Goal: Information Seeking & Learning: Learn about a topic

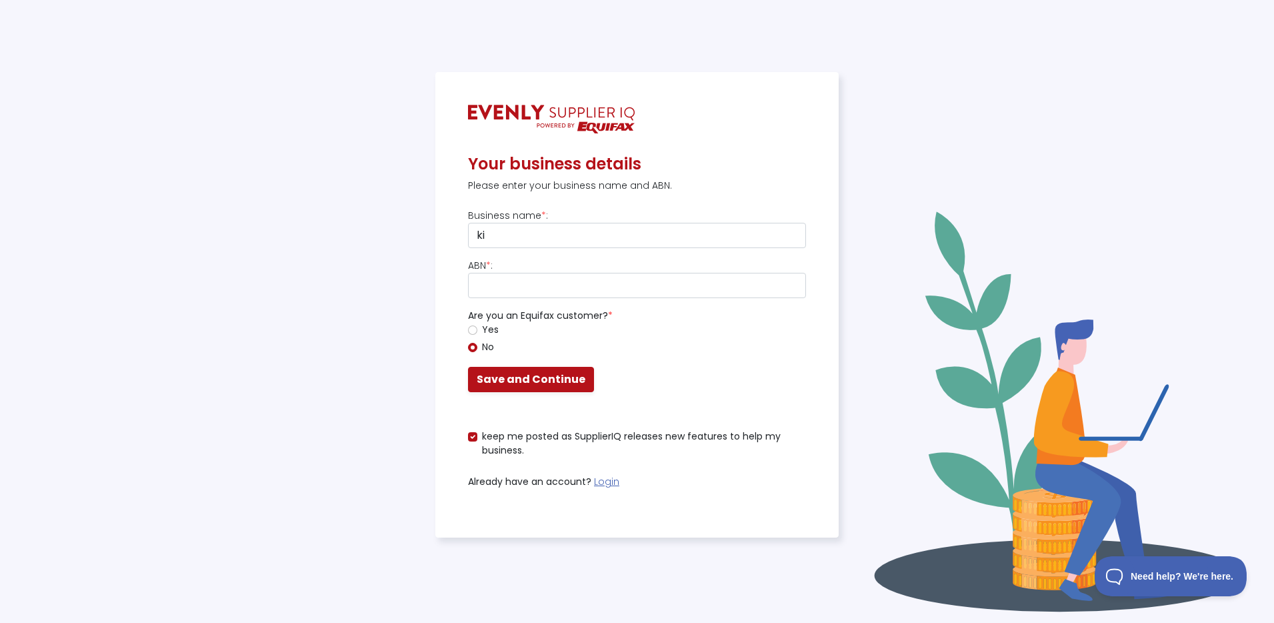
type input "k"
click at [601, 478] on link "Login" at bounding box center [606, 481] width 25 height 13
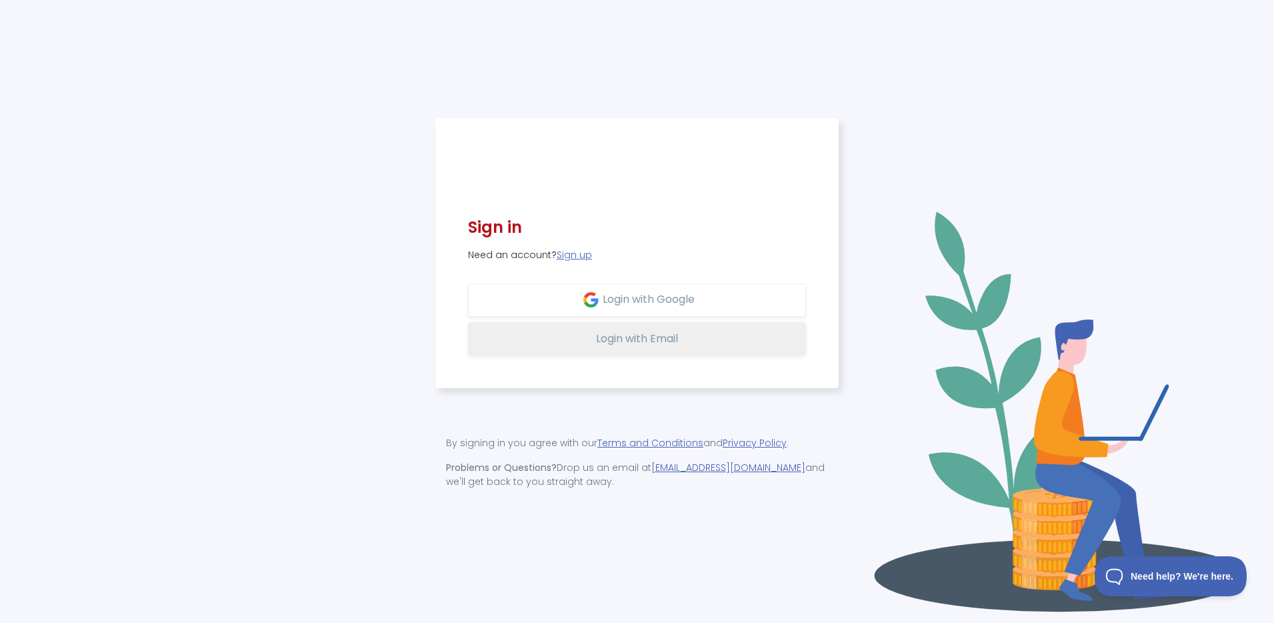
click at [617, 331] on span "Login with Email" at bounding box center [637, 338] width 82 height 15
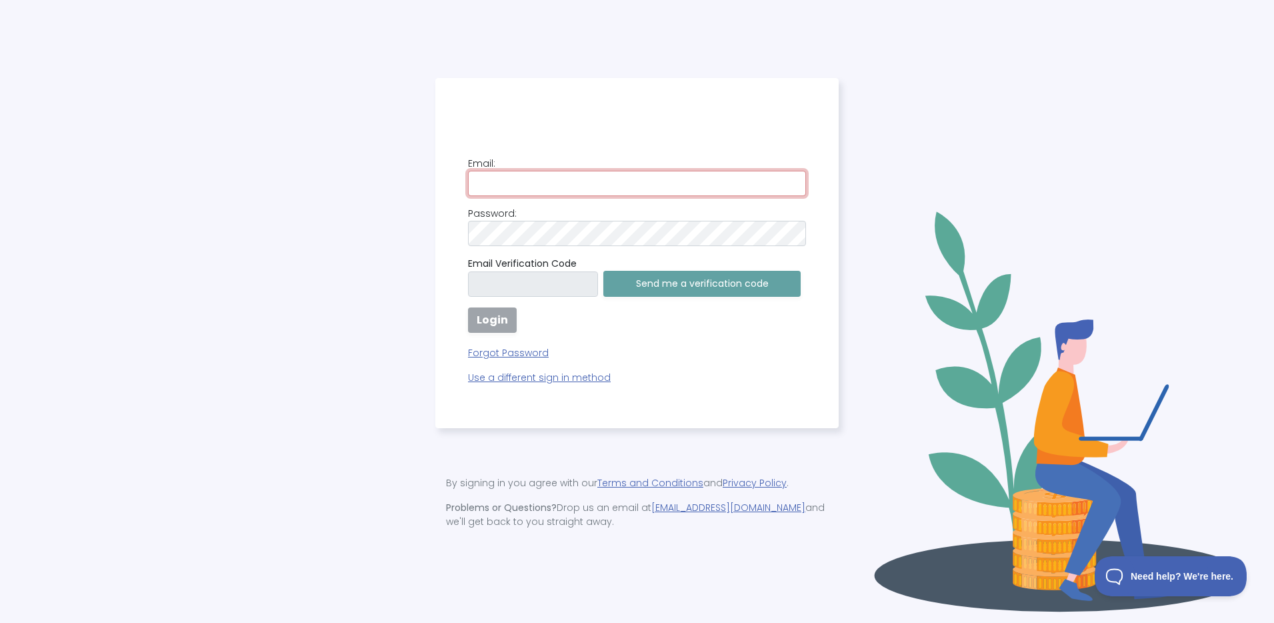
click at [553, 187] on input "email" at bounding box center [637, 183] width 338 height 25
click at [0, 622] on com-1password-button at bounding box center [0, 623] width 0 height 0
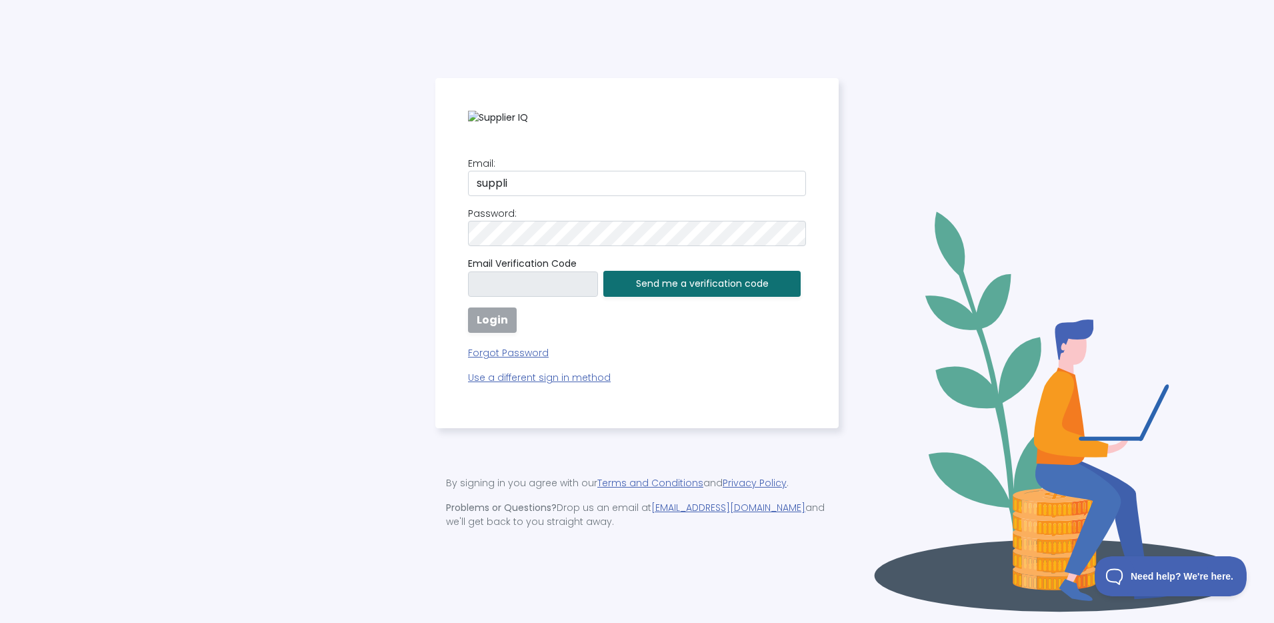
click at [591, 195] on div "Email: suppli Password: [SECURITY_DATA] Verification Code Send me a verificatio…" at bounding box center [637, 271] width 338 height 228
click at [679, 177] on input "suppli" at bounding box center [637, 183] width 338 height 25
type input "[EMAIL_ADDRESS][DOMAIN_NAME]"
click at [651, 284] on button "Send me a verification code" at bounding box center [701, 284] width 197 height 26
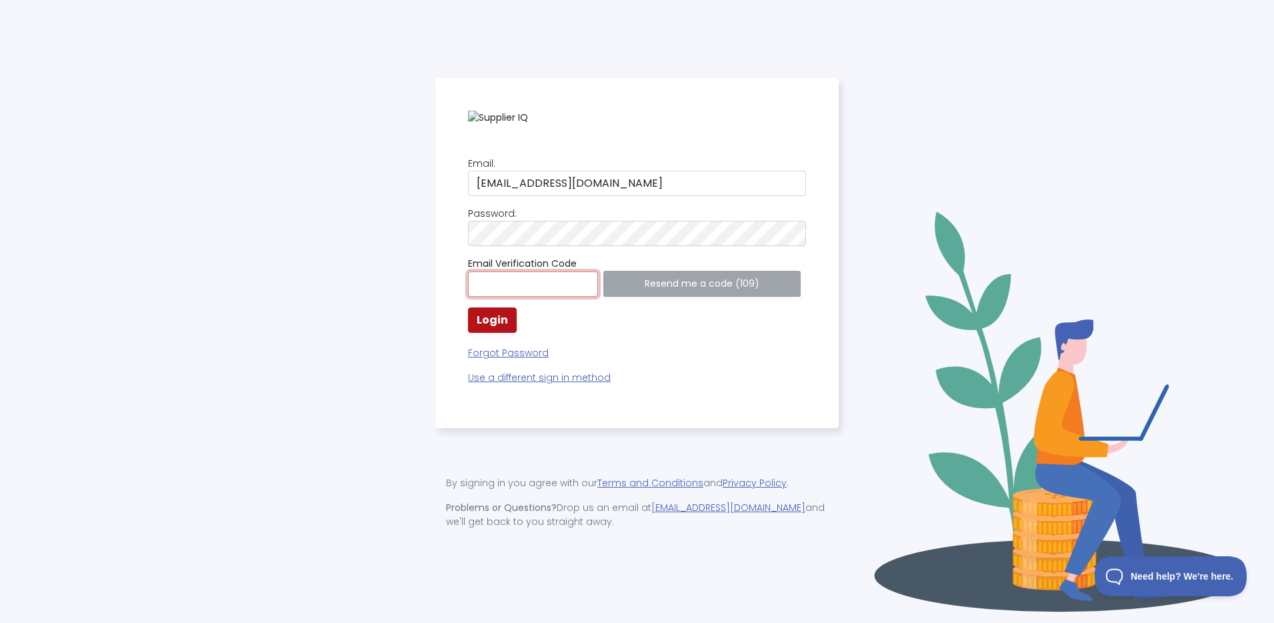
click at [514, 285] on input "text" at bounding box center [533, 283] width 130 height 25
paste input "577420"
type input "577420"
click at [480, 314] on strong "Login" at bounding box center [492, 319] width 31 height 15
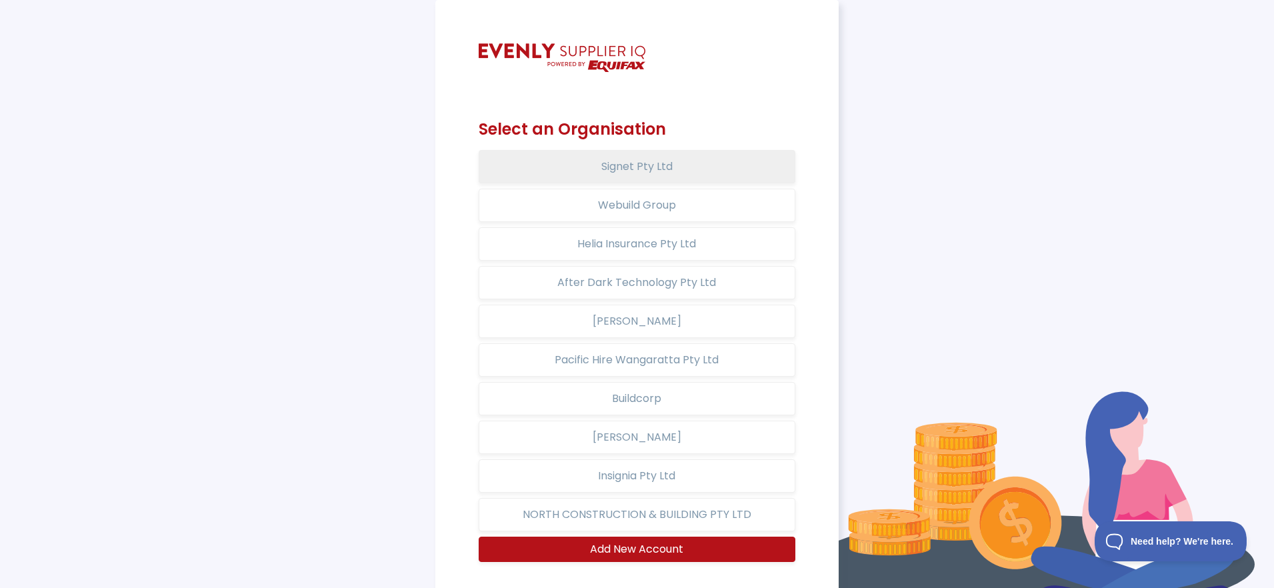
click at [657, 167] on button "Signet Pty Ltd" at bounding box center [637, 166] width 317 height 33
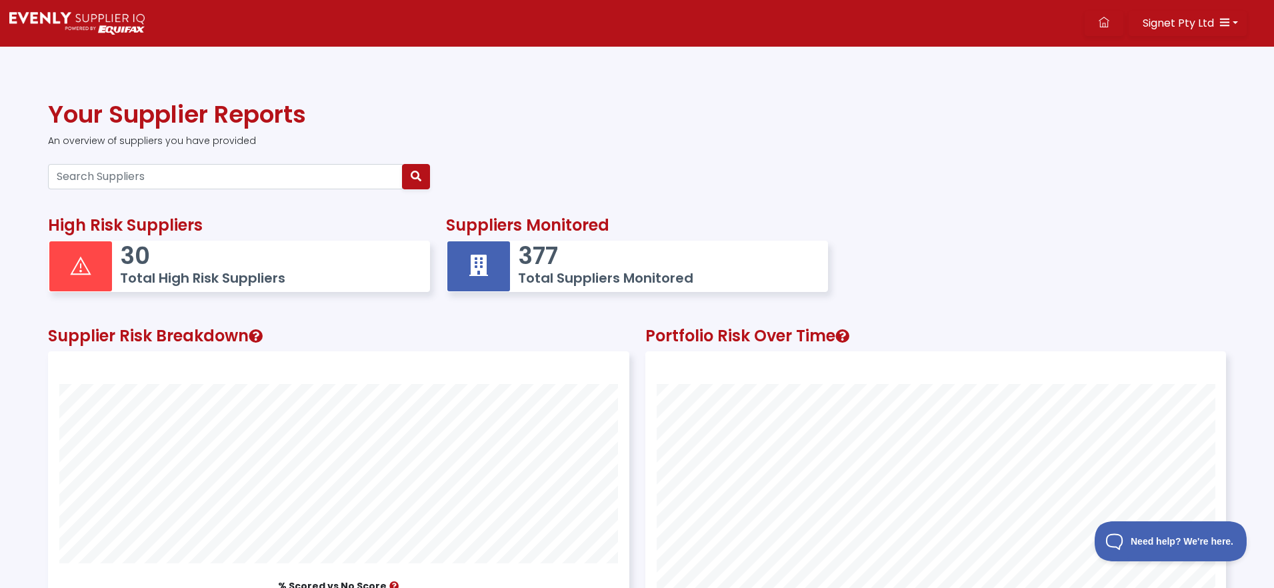
scroll to position [351, 579]
click at [251, 258] on p "30" at bounding box center [268, 255] width 297 height 29
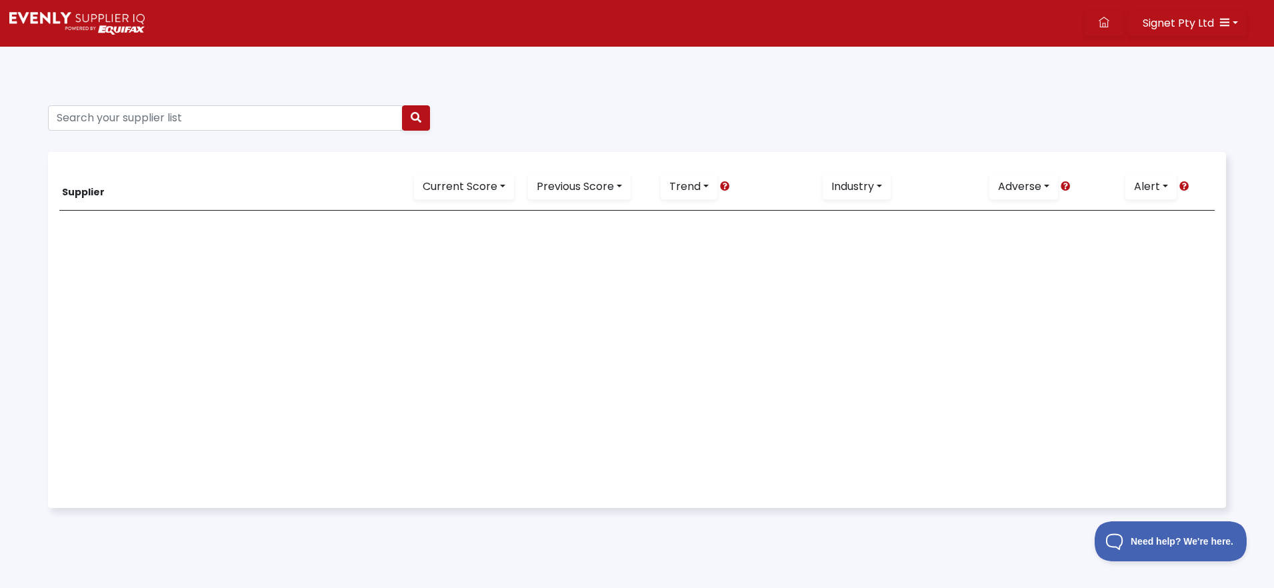
scroll to position [1, 0]
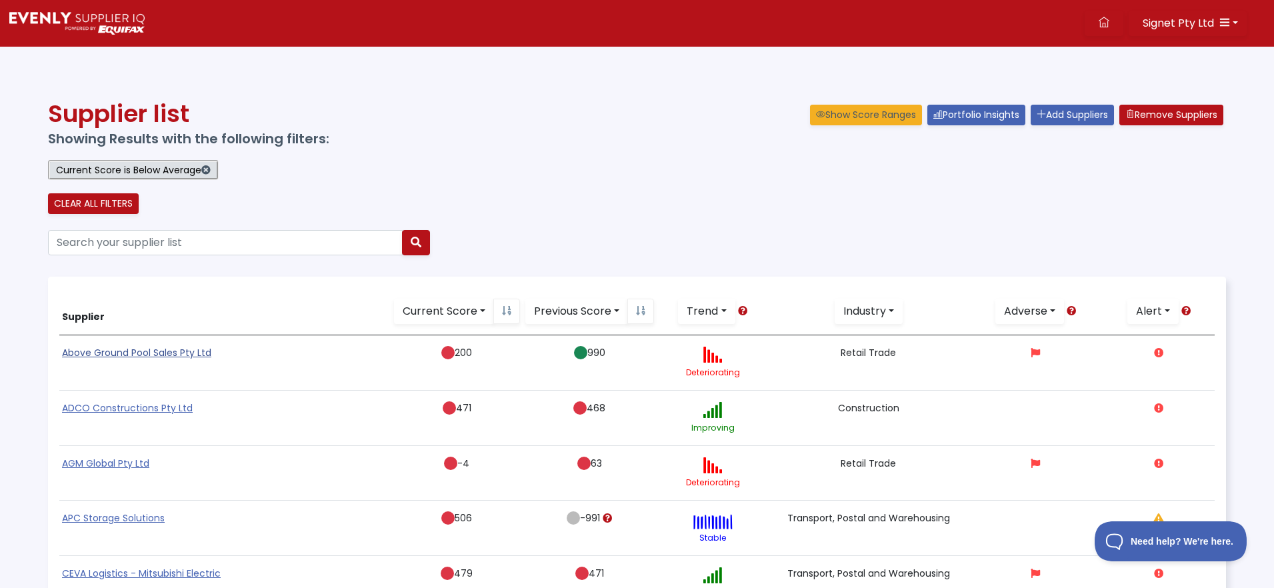
click at [179, 350] on link "Above Ground Pool Sales Pty Ltd" at bounding box center [136, 352] width 149 height 13
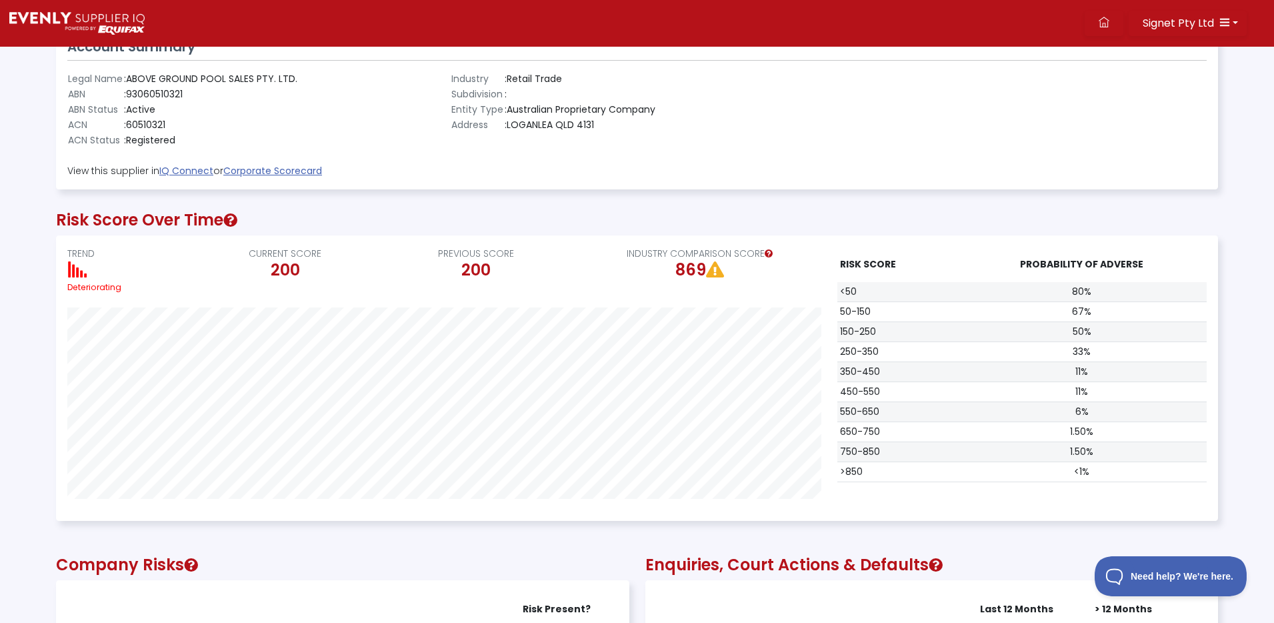
scroll to position [284, 1161]
click at [1196, 217] on h2 "Risk Score Over Time" at bounding box center [637, 220] width 1162 height 19
click at [966, 197] on div "Risk Score Over Time TREND Deteriorating CURRENT SCORE 200 PREVIOUS SCORE 200 I…" at bounding box center [637, 361] width 1162 height 345
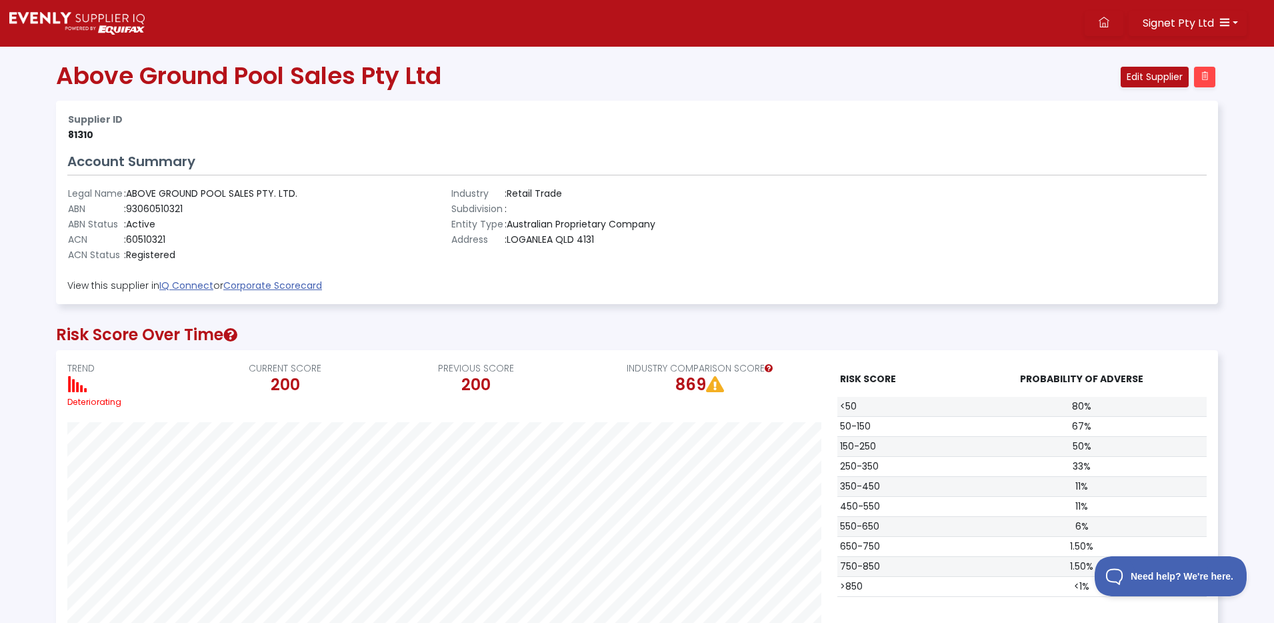
scroll to position [0, 0]
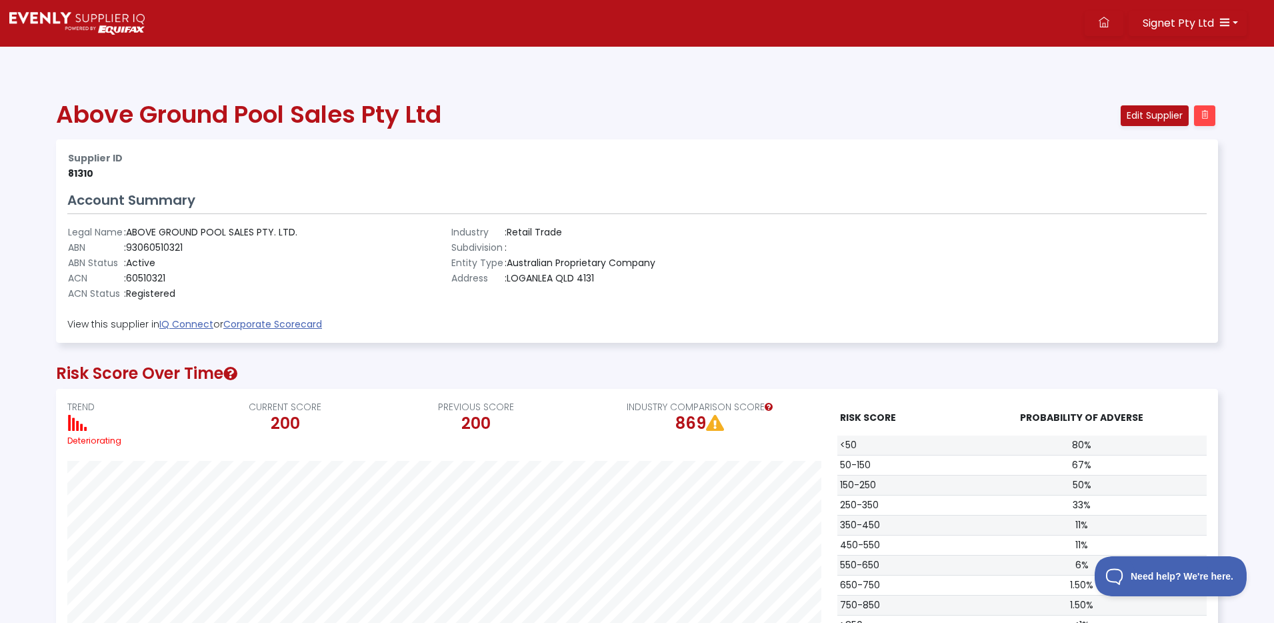
click at [236, 374] on icon at bounding box center [230, 374] width 14 height 14
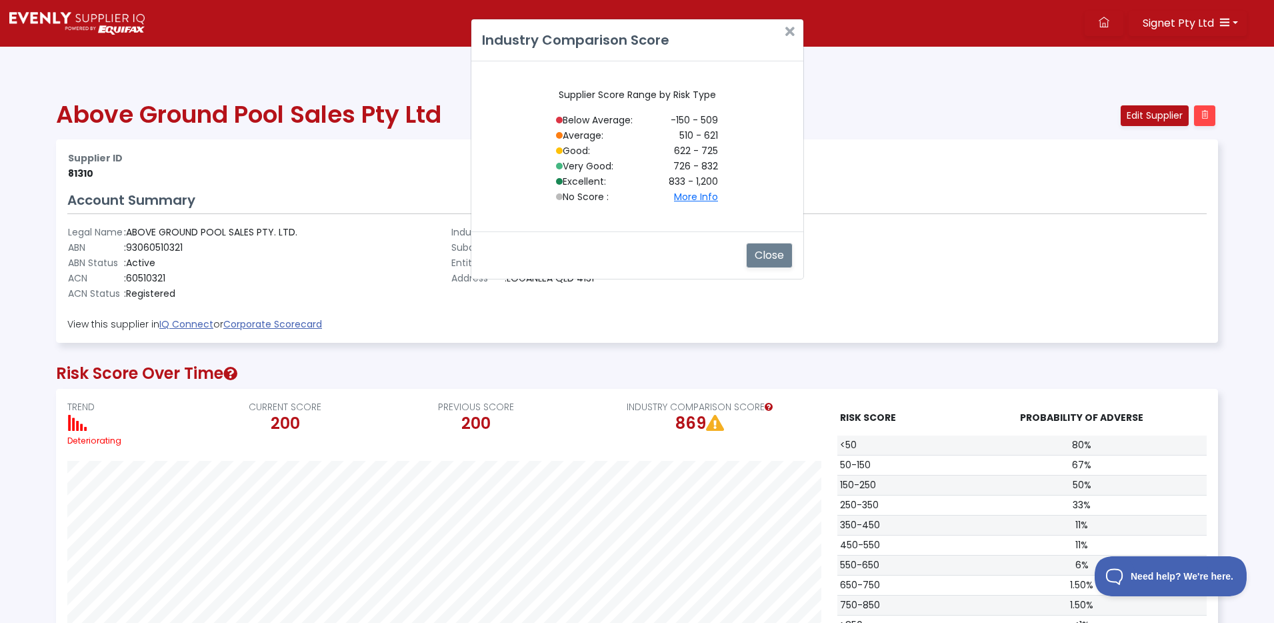
click at [763, 253] on button "Close" at bounding box center [769, 255] width 47 height 25
